Goal: Find contact information: Find contact information

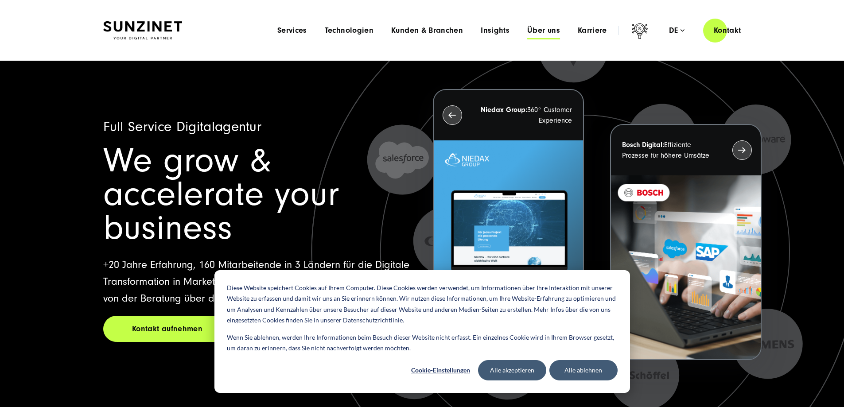
click at [534, 32] on span "Über uns" at bounding box center [544, 30] width 33 height 9
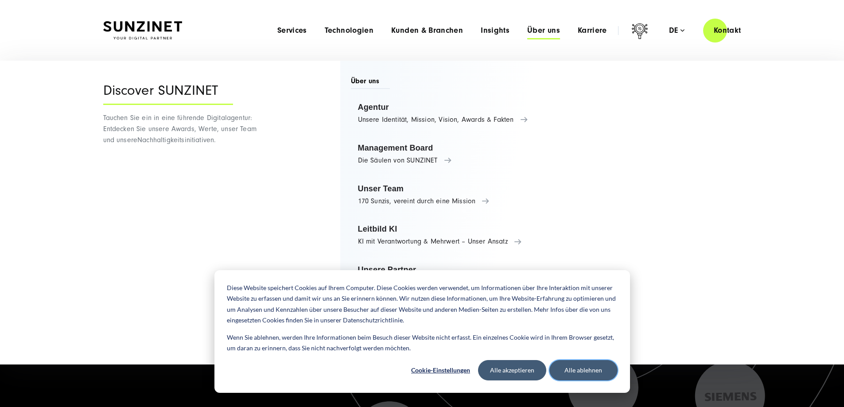
click at [581, 368] on button "Alle ablehnen" at bounding box center [584, 370] width 68 height 20
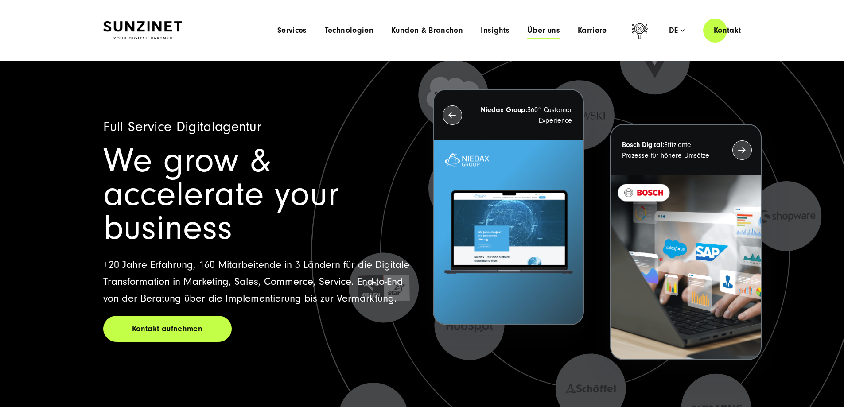
click at [528, 27] on span "Über uns" at bounding box center [544, 30] width 33 height 9
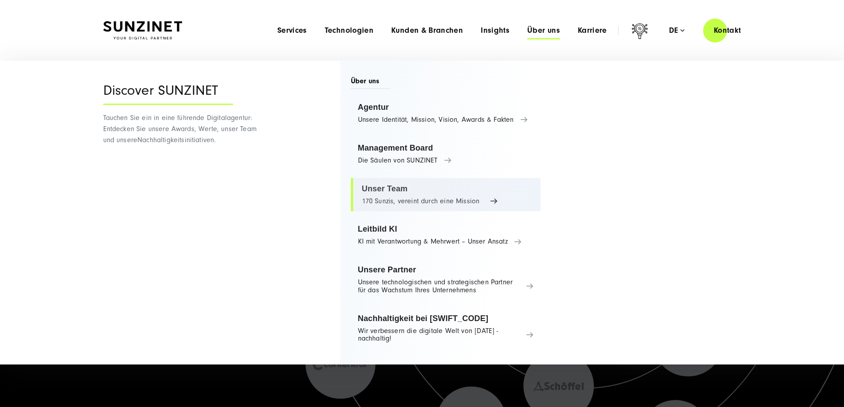
click at [398, 189] on link "Unser Team 170 Sunzis, vereint durch eine Mission" at bounding box center [446, 195] width 190 height 34
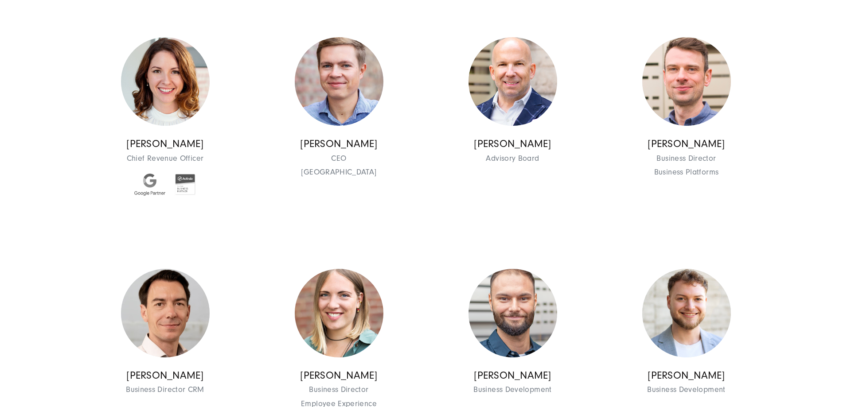
scroll to position [709, 0]
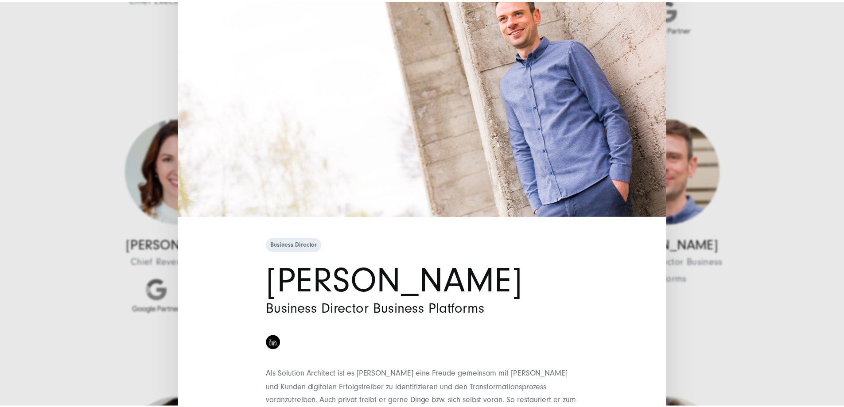
scroll to position [0, 0]
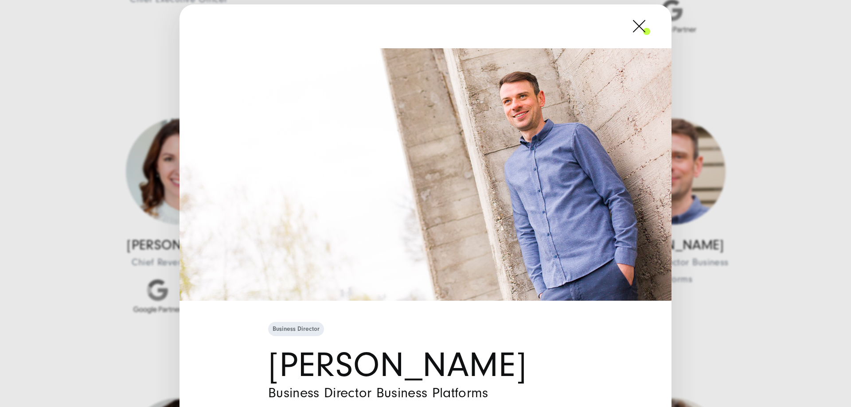
click at [650, 25] on span at bounding box center [650, 26] width 0 height 22
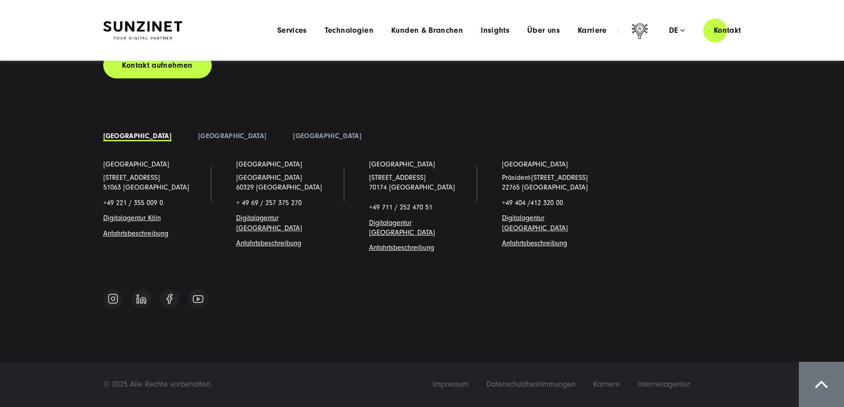
scroll to position [10152, 0]
drag, startPoint x: 258, startPoint y: 211, endPoint x: 188, endPoint y: 210, distance: 70.9
copy p "[PERSON_NAME]"
drag, startPoint x: 293, startPoint y: 245, endPoint x: 199, endPoint y: 244, distance: 94.0
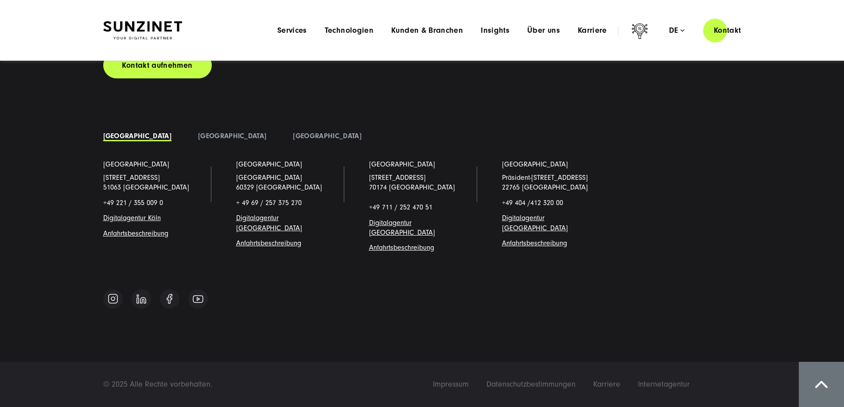
copy link "[PERSON_NAME][EMAIL_ADDRESS][DOMAIN_NAME]"
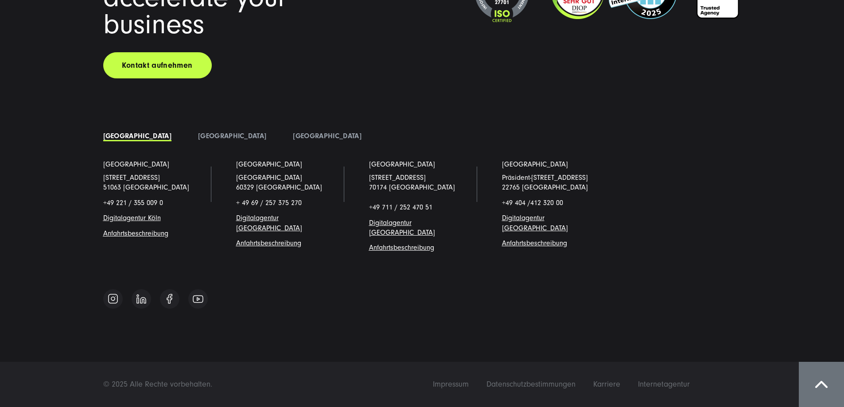
scroll to position [10595, 0]
click at [198, 140] on link "[GEOGRAPHIC_DATA]" at bounding box center [232, 136] width 68 height 8
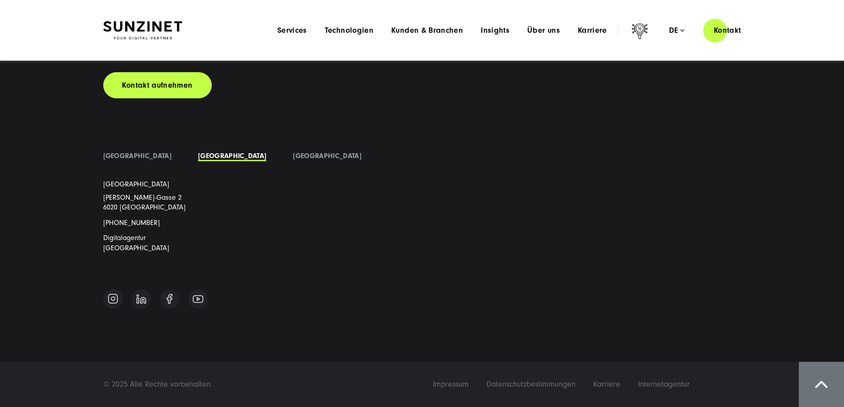
scroll to position [9687, 0]
